Goal: Navigation & Orientation: Find specific page/section

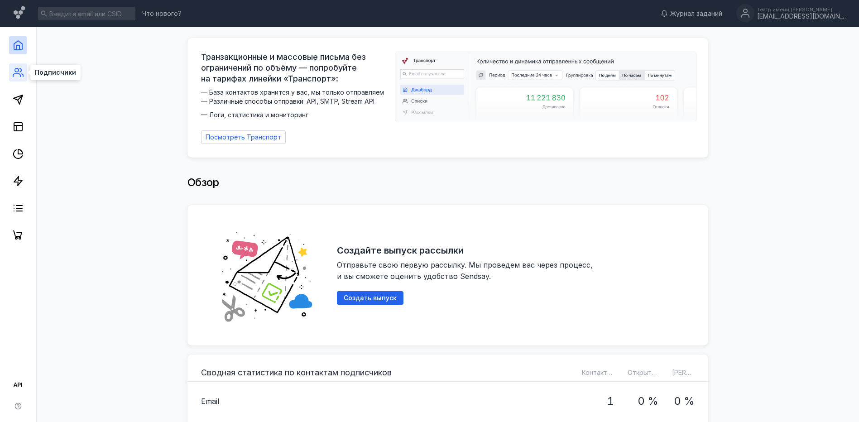
click at [15, 74] on icon at bounding box center [16, 75] width 7 height 3
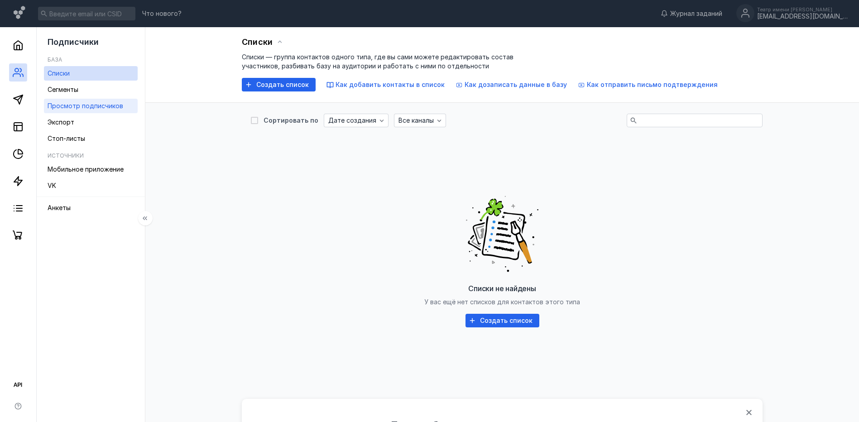
click at [61, 106] on span "Просмотр подписчиков" at bounding box center [86, 106] width 76 height 8
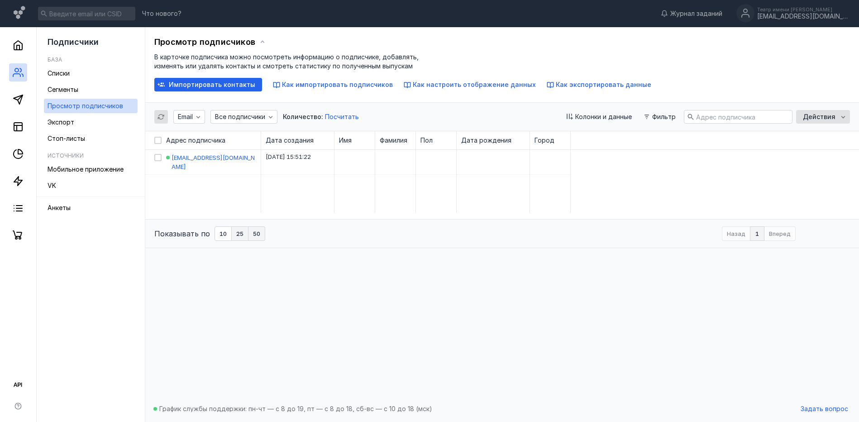
click at [241, 233] on span "25" at bounding box center [239, 234] width 7 height 6
click at [18, 43] on icon at bounding box center [18, 45] width 11 height 11
